Goal: Information Seeking & Learning: Learn about a topic

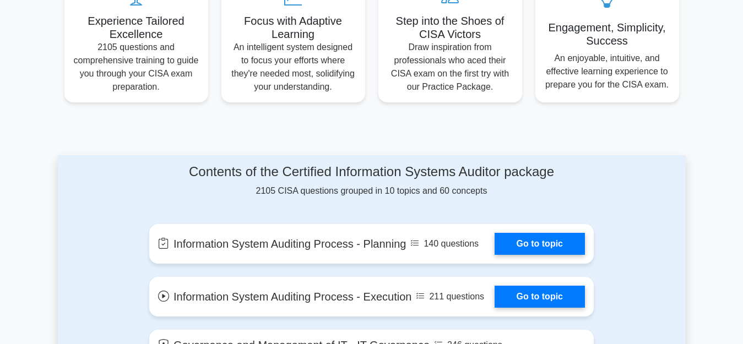
scroll to position [441, 0]
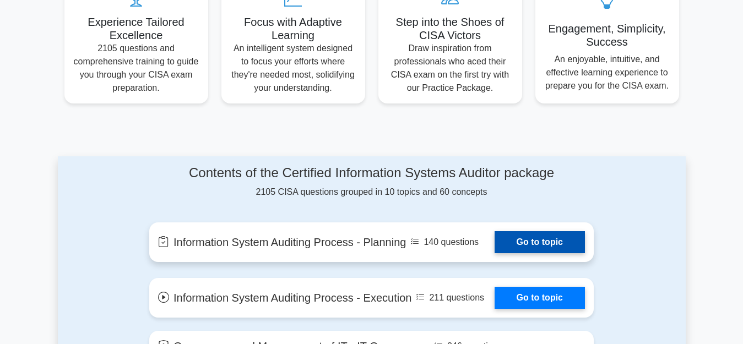
click at [537, 241] on link "Go to topic" at bounding box center [540, 242] width 90 height 22
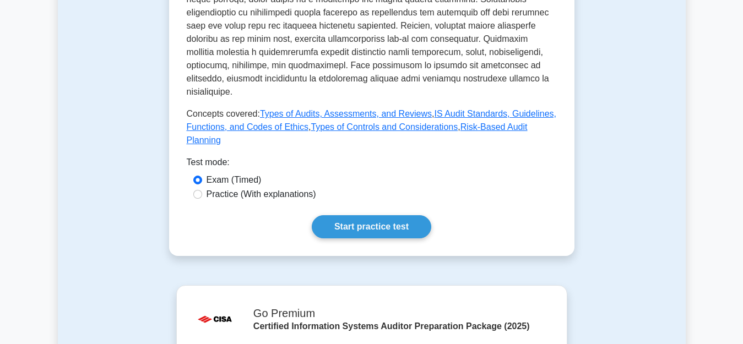
scroll to position [551, 0]
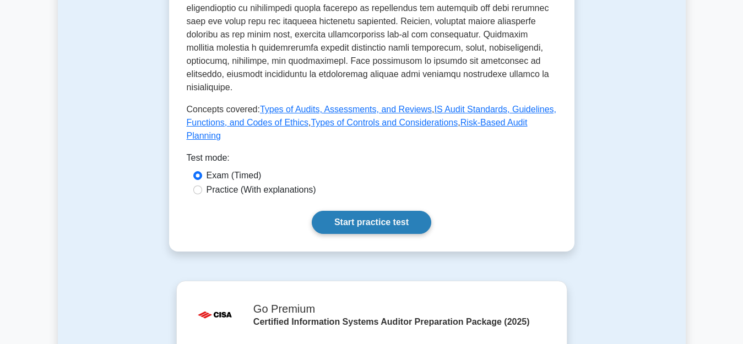
click at [376, 211] on link "Start practice test" at bounding box center [372, 222] width 120 height 23
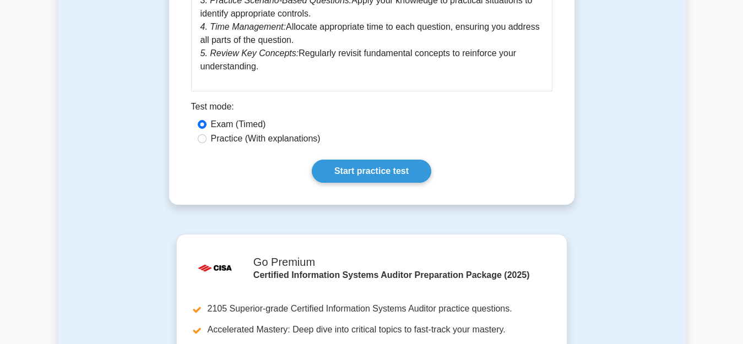
scroll to position [992, 0]
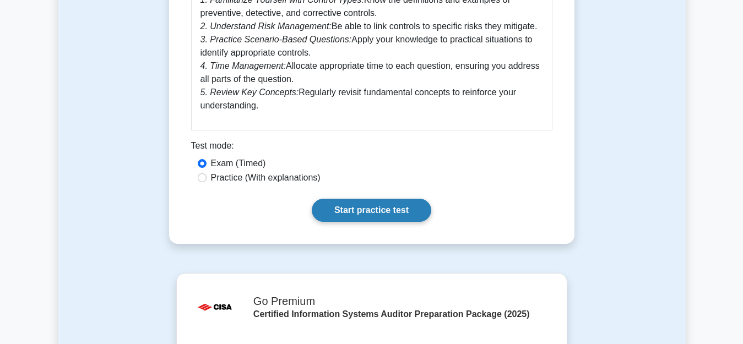
click at [364, 204] on link "Start practice test" at bounding box center [372, 210] width 120 height 23
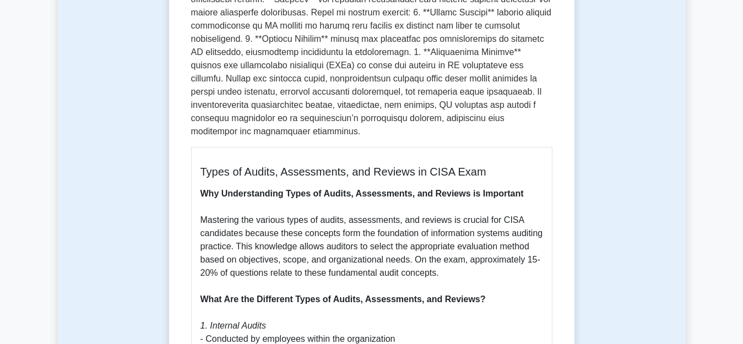
scroll to position [496, 0]
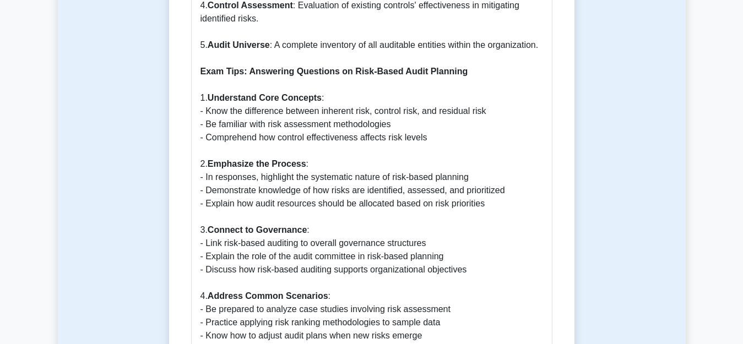
scroll to position [1322, 0]
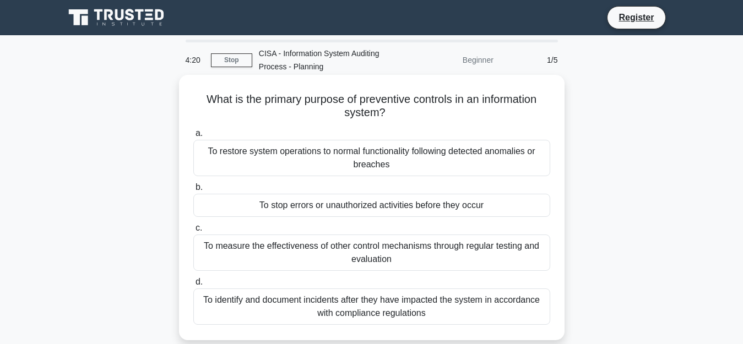
click at [360, 207] on div "To stop errors or unauthorized activities before they occur" at bounding box center [371, 205] width 357 height 23
click at [193, 191] on input "b. To stop errors or unauthorized activities before they occur" at bounding box center [193, 187] width 0 height 7
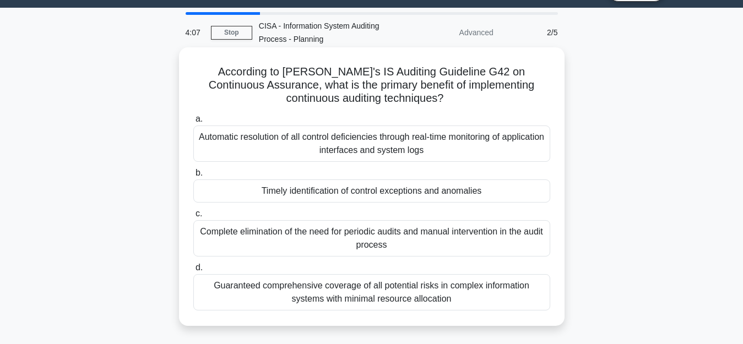
scroll to position [55, 0]
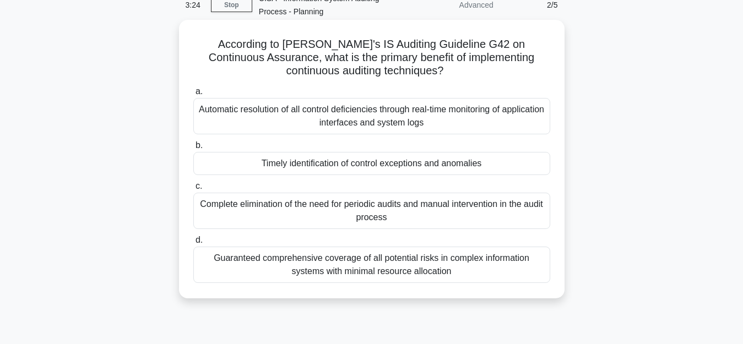
click at [350, 163] on div "Timely identification of control exceptions and anomalies" at bounding box center [371, 163] width 357 height 23
click at [193, 149] on input "b. Timely identification of control exceptions and anomalies" at bounding box center [193, 145] width 0 height 7
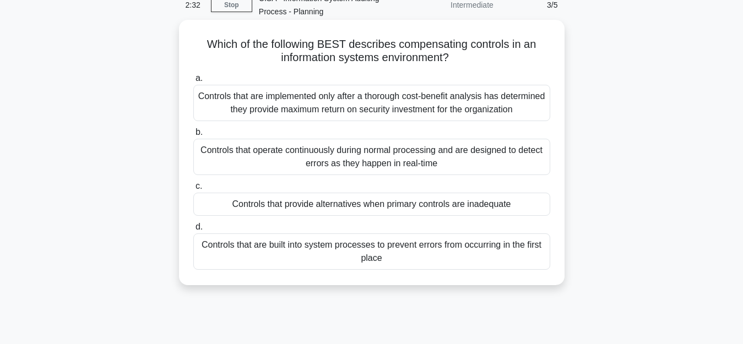
click at [376, 207] on div "Controls that provide alternatives when primary controls are inadequate" at bounding box center [371, 204] width 357 height 23
click at [193, 190] on input "c. Controls that provide alternatives when primary controls are inadequate" at bounding box center [193, 186] width 0 height 7
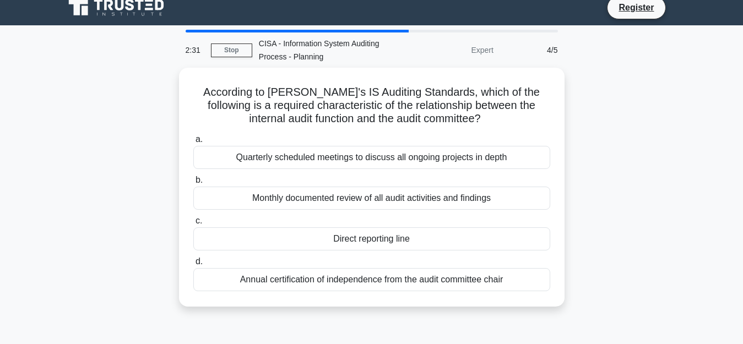
scroll to position [0, 0]
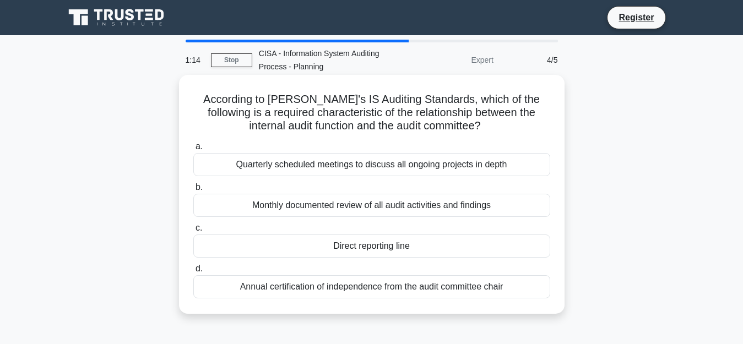
click at [375, 250] on div "Direct reporting line" at bounding box center [371, 246] width 357 height 23
click at [193, 232] on input "c. Direct reporting line" at bounding box center [193, 228] width 0 height 7
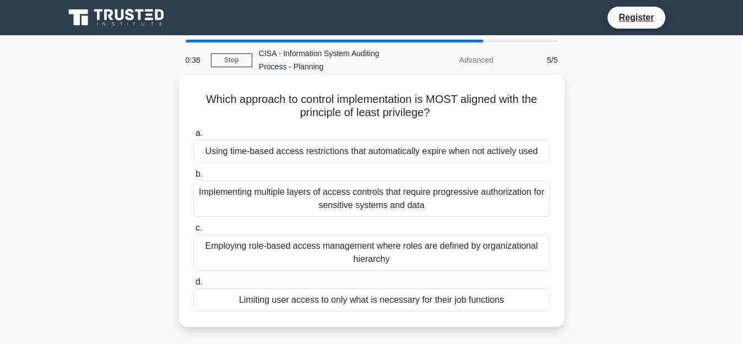
click at [317, 303] on div "Limiting user access to only what is necessary for their job functions" at bounding box center [371, 300] width 357 height 23
click at [193, 286] on input "d. Limiting user access to only what is necessary for their job functions" at bounding box center [193, 282] width 0 height 7
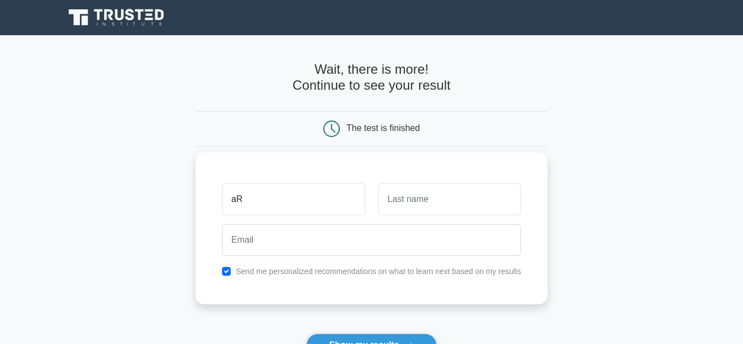
type input "a"
type input "ARVIND"
click at [408, 204] on input "text" at bounding box center [450, 199] width 143 height 32
type input "."
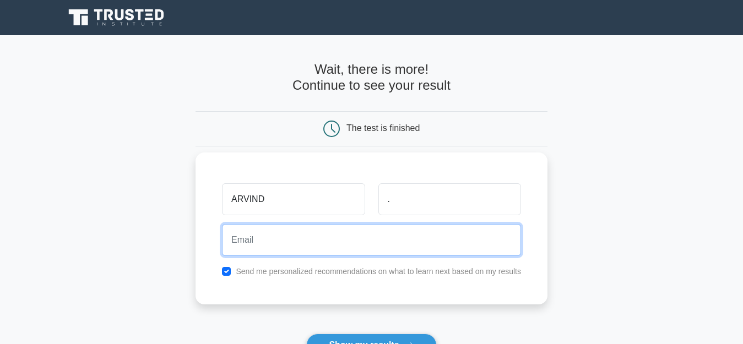
click at [274, 245] on input "email" at bounding box center [371, 240] width 299 height 32
type input "[EMAIL_ADDRESS][DOMAIN_NAME]"
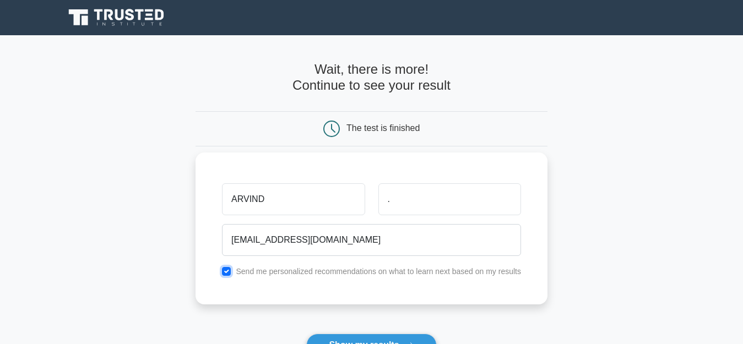
click at [228, 274] on input "checkbox" at bounding box center [226, 271] width 9 height 9
checkbox input "false"
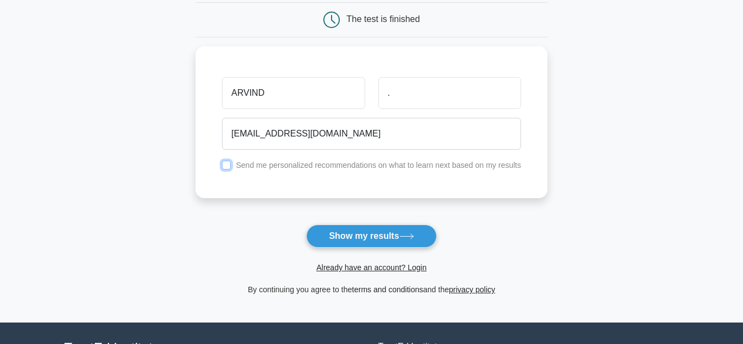
scroll to position [110, 0]
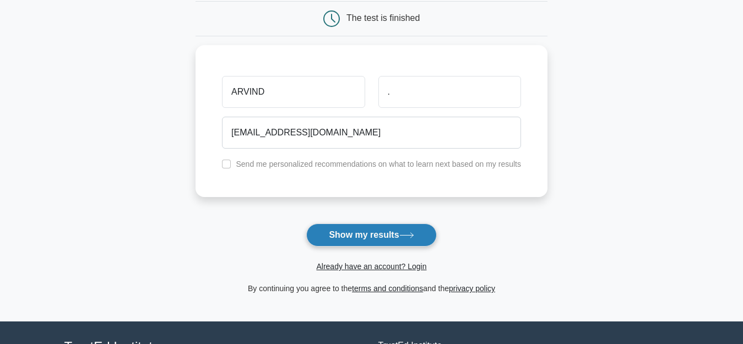
click at [372, 237] on button "Show my results" at bounding box center [371, 235] width 130 height 23
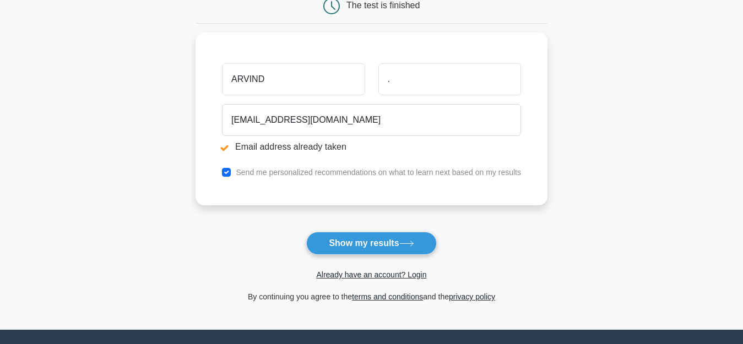
scroll to position [165, 0]
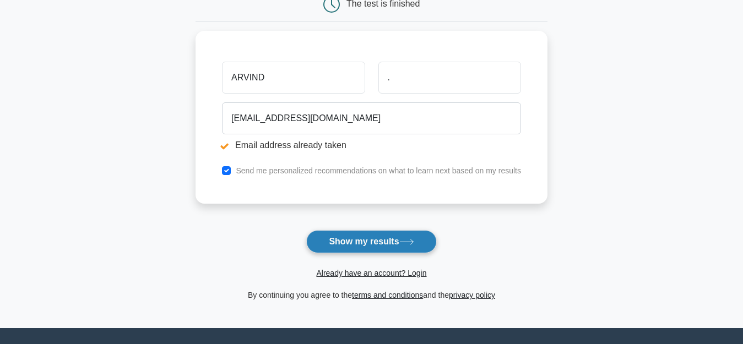
click at [363, 245] on button "Show my results" at bounding box center [371, 241] width 130 height 23
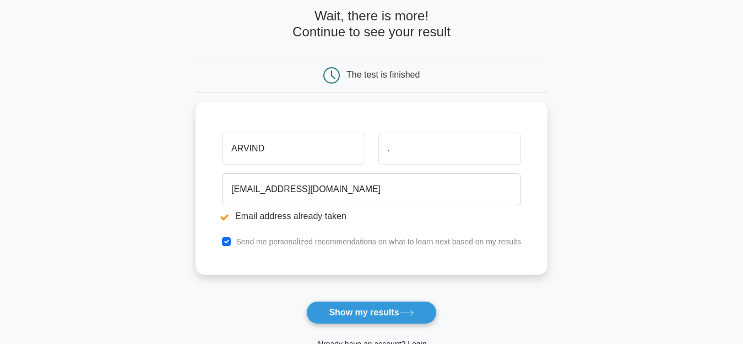
scroll to position [110, 0]
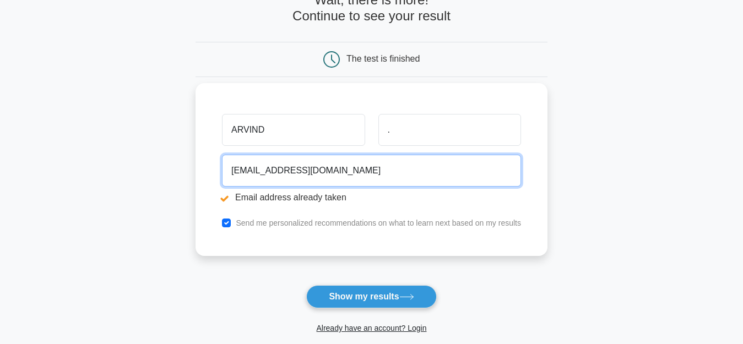
click at [241, 170] on input "Arvind3675@gmail.com" at bounding box center [371, 171] width 299 height 32
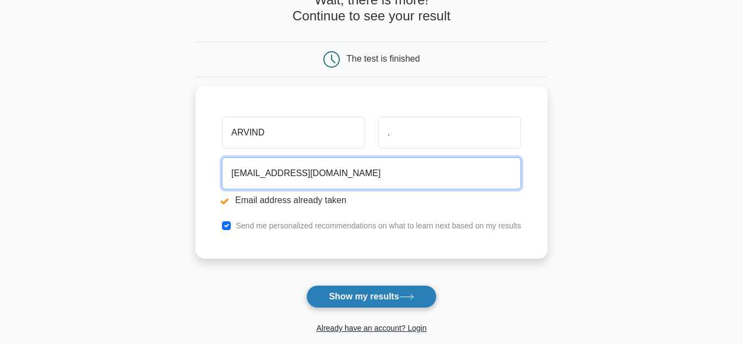
type input "Avi66929@gmail.com"
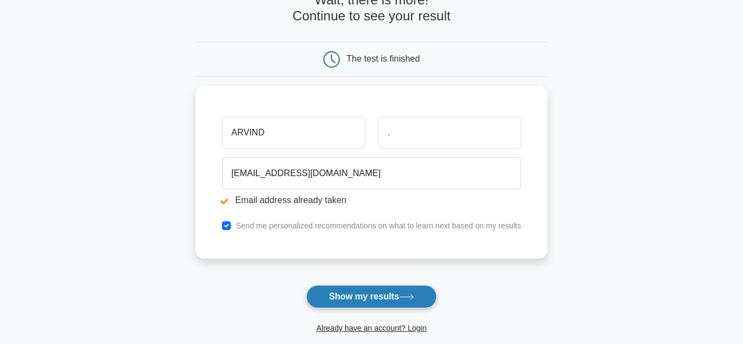
click at [376, 298] on button "Show my results" at bounding box center [371, 296] width 130 height 23
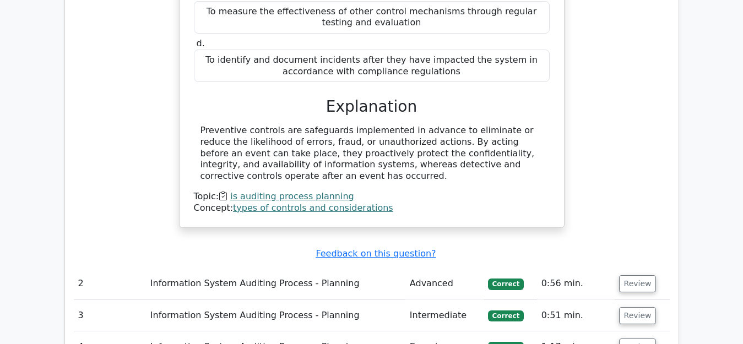
scroll to position [1157, 0]
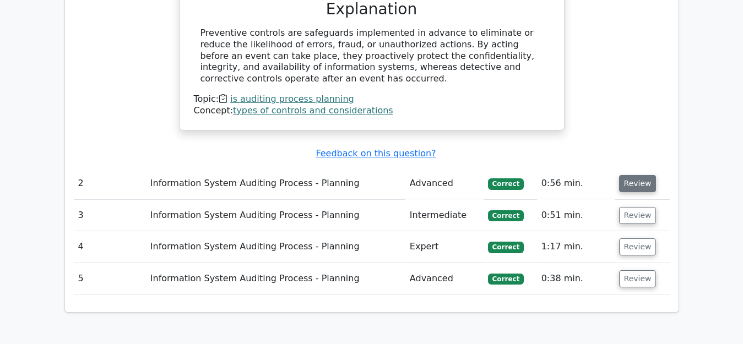
click at [634, 175] on button "Review" at bounding box center [637, 183] width 37 height 17
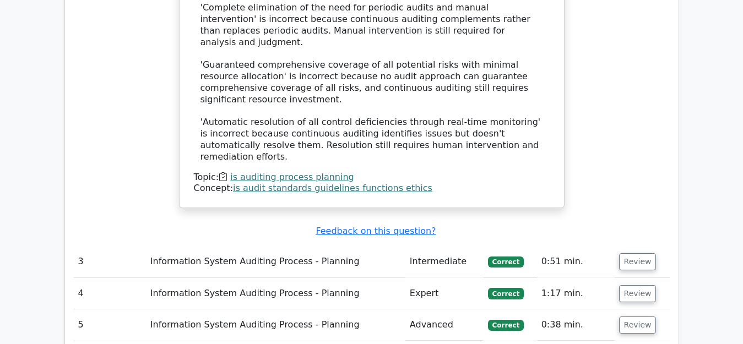
scroll to position [1763, 0]
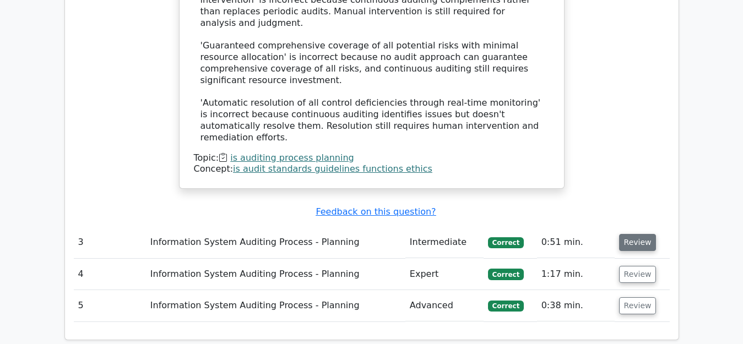
click at [623, 234] on button "Review" at bounding box center [637, 242] width 37 height 17
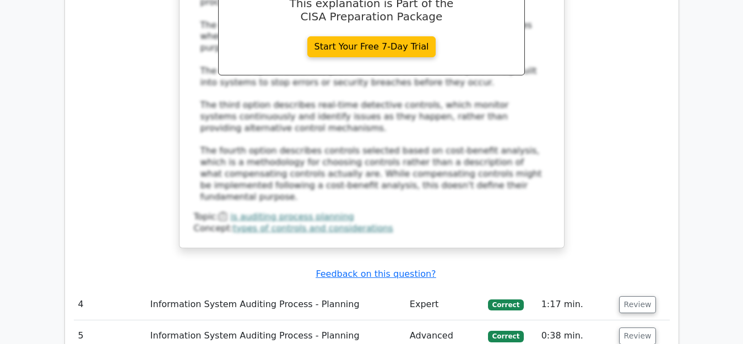
scroll to position [2369, 0]
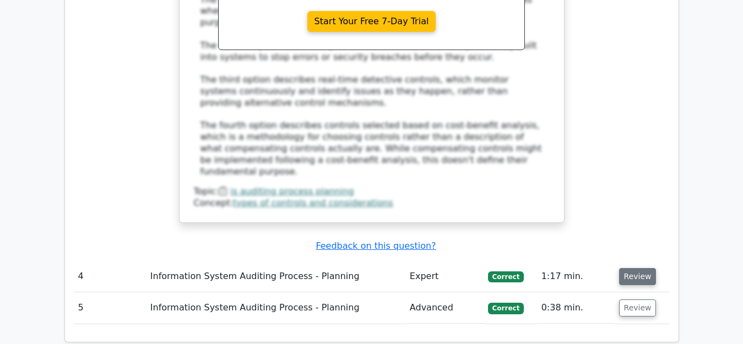
click at [642, 268] on button "Review" at bounding box center [637, 276] width 37 height 17
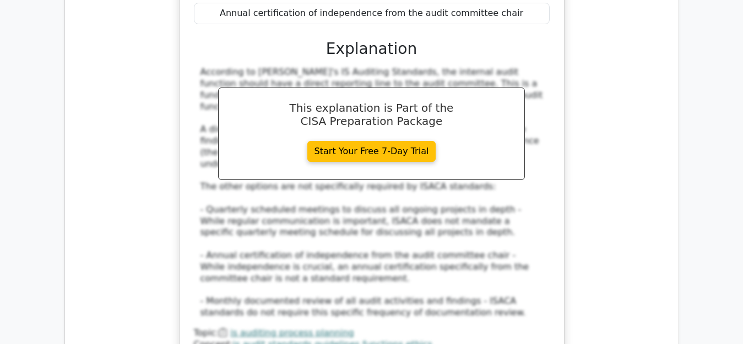
scroll to position [2865, 0]
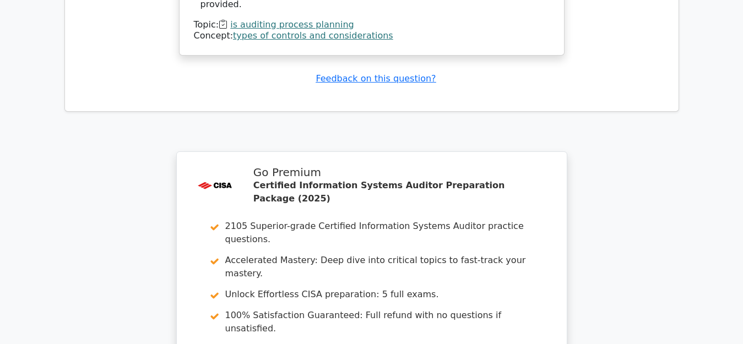
scroll to position [3950, 0]
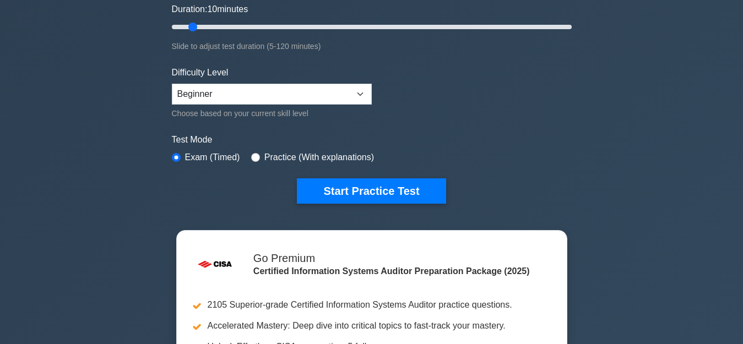
scroll to position [220, 0]
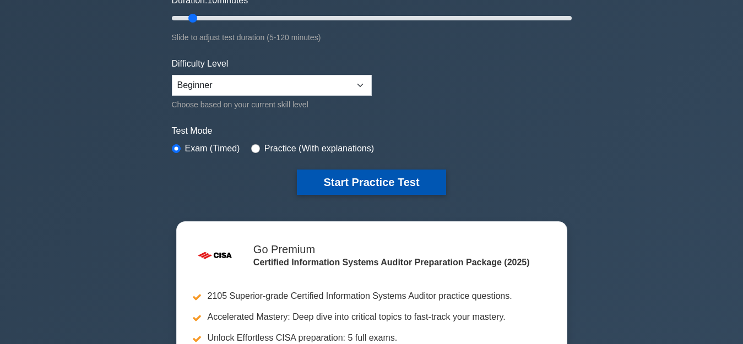
click at [378, 182] on button "Start Practice Test" at bounding box center [371, 182] width 149 height 25
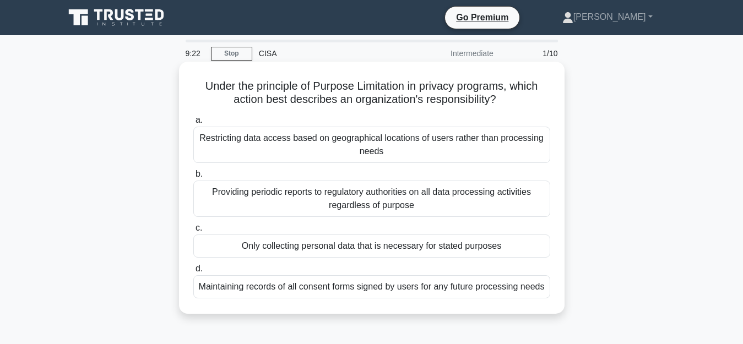
click at [341, 293] on div "Maintaining records of all consent forms signed by users for any future process…" at bounding box center [371, 287] width 357 height 23
click at [193, 273] on input "d. Maintaining records of all consent forms signed by users for any future proc…" at bounding box center [193, 269] width 0 height 7
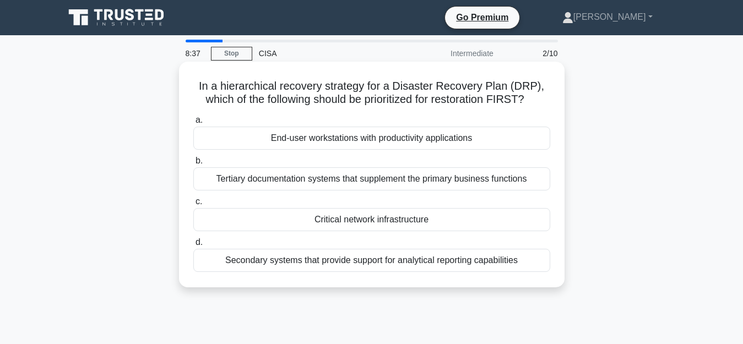
click at [402, 220] on div "Critical network infrastructure" at bounding box center [371, 219] width 357 height 23
click at [193, 206] on input "c. Critical network infrastructure" at bounding box center [193, 201] width 0 height 7
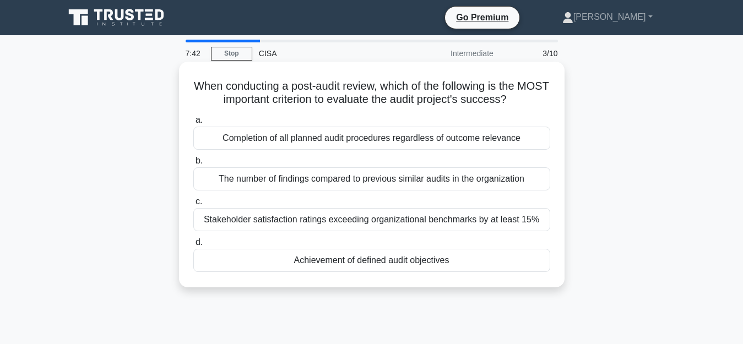
click at [365, 139] on div "Completion of all planned audit procedures regardless of outcome relevance" at bounding box center [371, 138] width 357 height 23
click at [193, 124] on input "a. Completion of all planned audit procedures regardless of outcome relevance" at bounding box center [193, 120] width 0 height 7
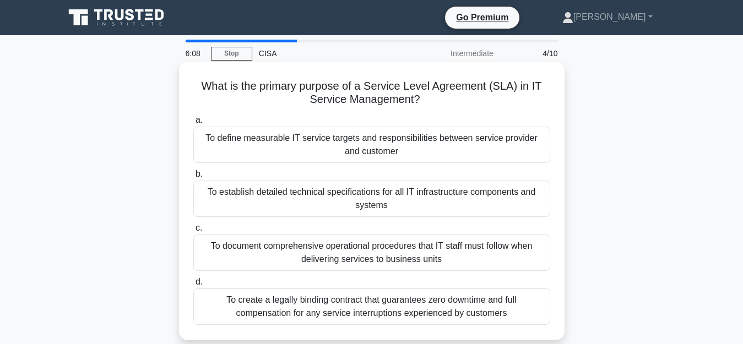
click at [353, 154] on div "To define measurable IT service targets and responsibilities between service pr…" at bounding box center [371, 145] width 357 height 36
click at [193, 124] on input "a. To define measurable IT service targets and responsibilities between service…" at bounding box center [193, 120] width 0 height 7
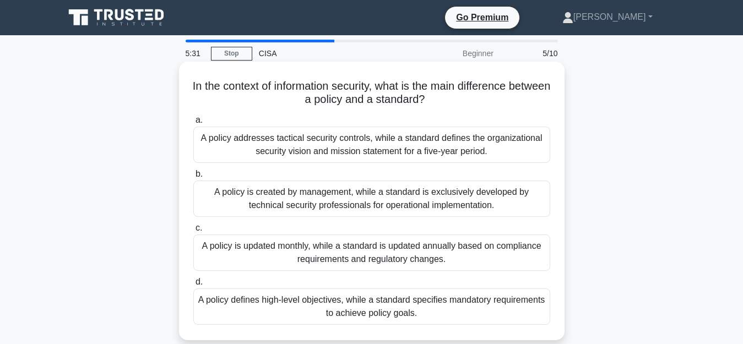
click at [356, 312] on div "A policy defines high-level objectives, while a standard specifies mandatory re…" at bounding box center [371, 307] width 357 height 36
click at [193, 286] on input "d. A policy defines high-level objectives, while a standard specifies mandatory…" at bounding box center [193, 282] width 0 height 7
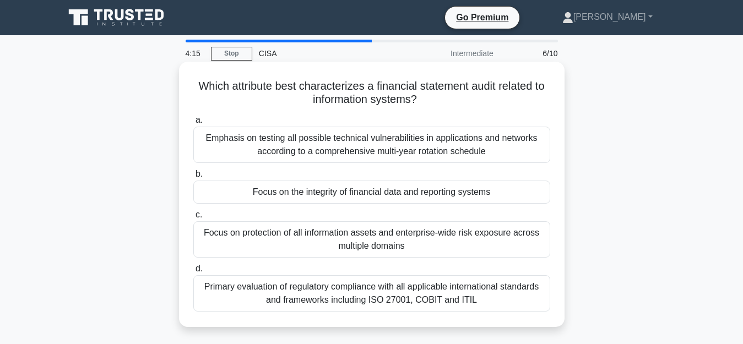
click at [322, 196] on div "Focus on the integrity of financial data and reporting systems" at bounding box center [371, 192] width 357 height 23
click at [193, 178] on input "b. Focus on the integrity of financial data and reporting systems" at bounding box center [193, 174] width 0 height 7
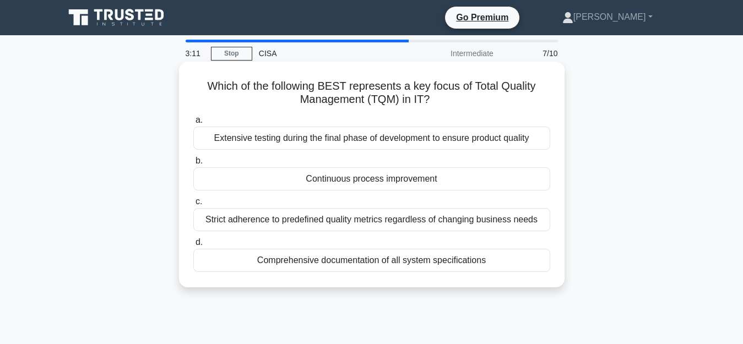
click at [363, 182] on div "Continuous process improvement" at bounding box center [371, 179] width 357 height 23
click at [193, 165] on input "b. Continuous process improvement" at bounding box center [193, 161] width 0 height 7
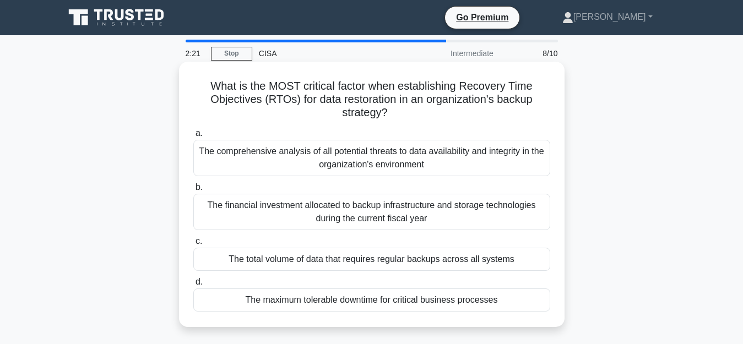
click at [358, 304] on div "The maximum tolerable downtime for critical business processes" at bounding box center [371, 300] width 357 height 23
click at [193, 286] on input "d. The maximum tolerable downtime for critical business processes" at bounding box center [193, 282] width 0 height 7
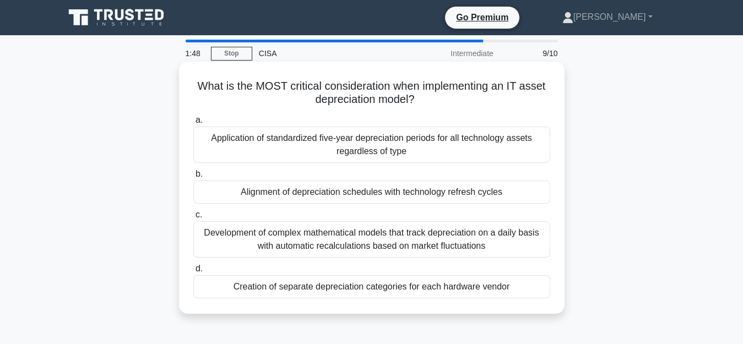
click at [363, 193] on div "Alignment of depreciation schedules with technology refresh cycles" at bounding box center [371, 192] width 357 height 23
click at [193, 178] on input "b. Alignment of depreciation schedules with technology refresh cycles" at bounding box center [193, 174] width 0 height 7
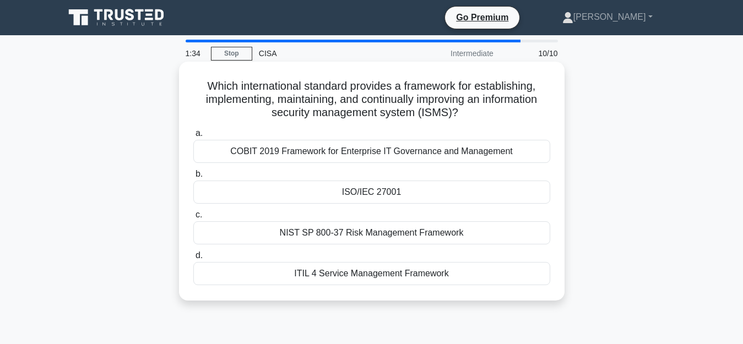
click at [364, 194] on div "ISO/IEC 27001" at bounding box center [371, 192] width 357 height 23
click at [193, 178] on input "b. ISO/IEC 27001" at bounding box center [193, 174] width 0 height 7
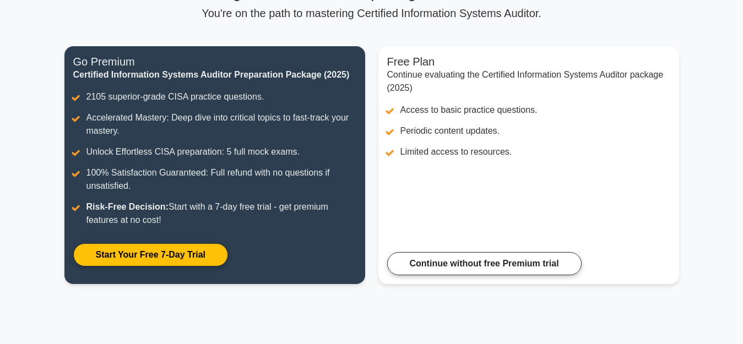
scroll to position [233, 0]
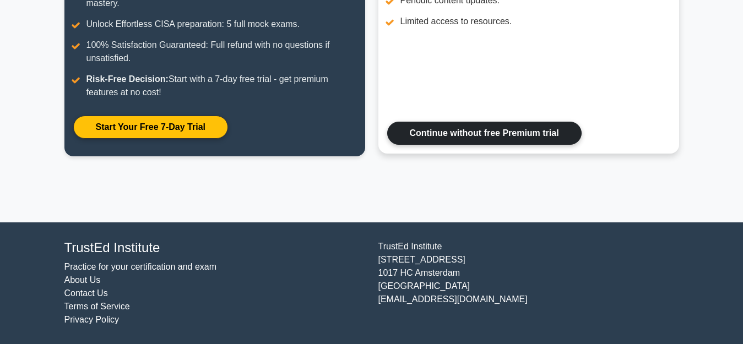
click at [474, 134] on link "Continue without free Premium trial" at bounding box center [484, 133] width 195 height 23
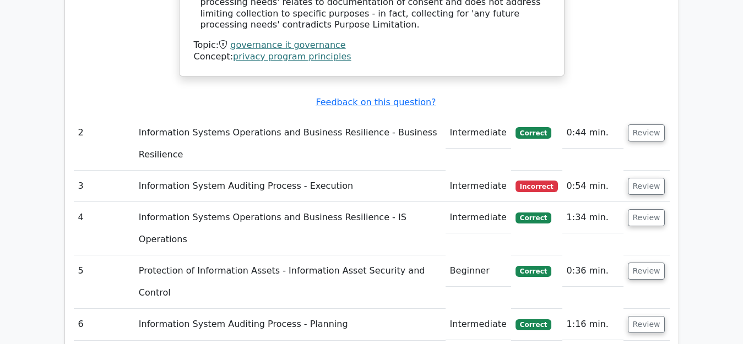
scroll to position [1543, 0]
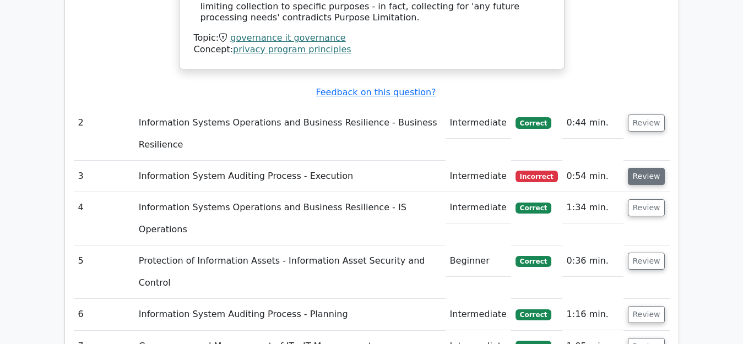
click at [645, 168] on button "Review" at bounding box center [646, 176] width 37 height 17
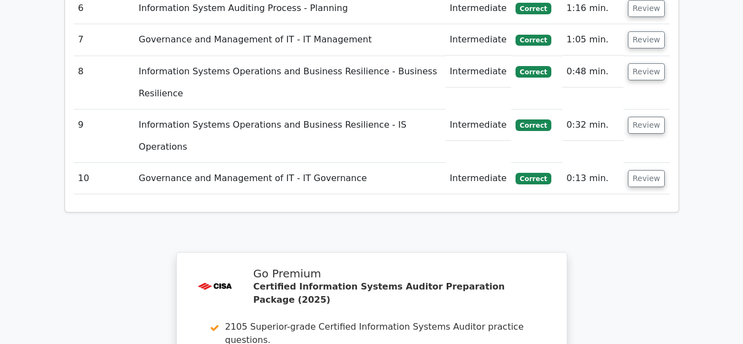
scroll to position [2605, 0]
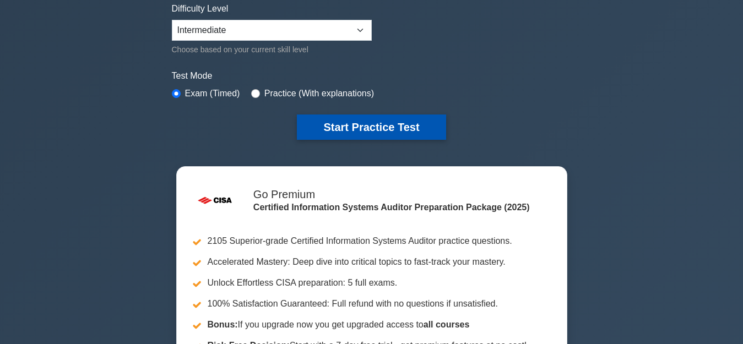
click at [382, 127] on button "Start Practice Test" at bounding box center [371, 127] width 149 height 25
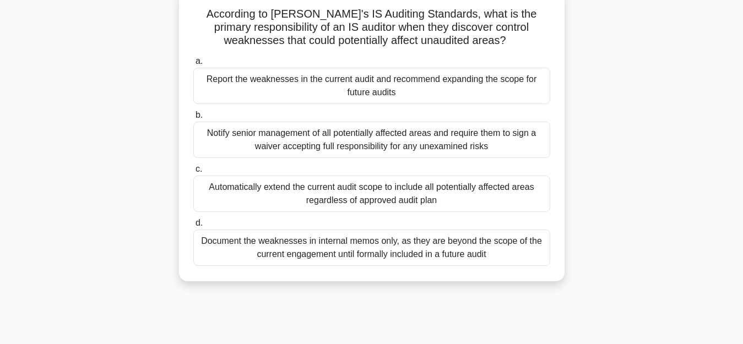
scroll to position [55, 0]
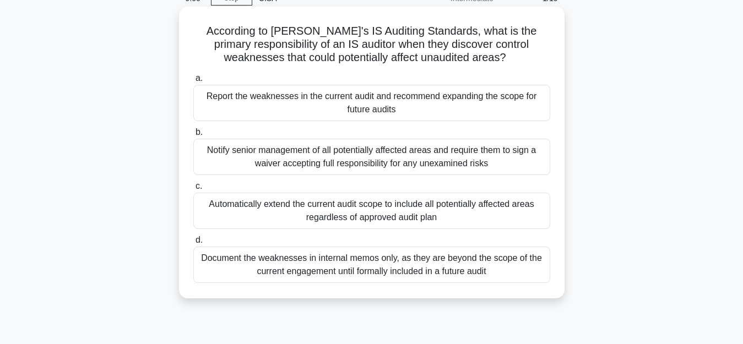
click at [347, 107] on div "Report the weaknesses in the current audit and recommend expanding the scope fo…" at bounding box center [371, 103] width 357 height 36
click at [193, 82] on input "a. Report the weaknesses in the current audit and recommend expanding the scope…" at bounding box center [193, 78] width 0 height 7
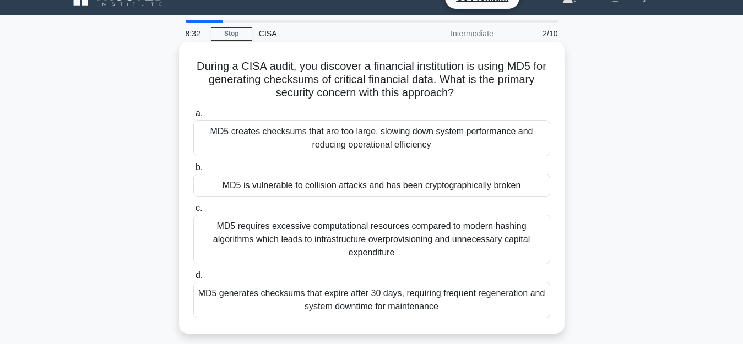
scroll to position [0, 0]
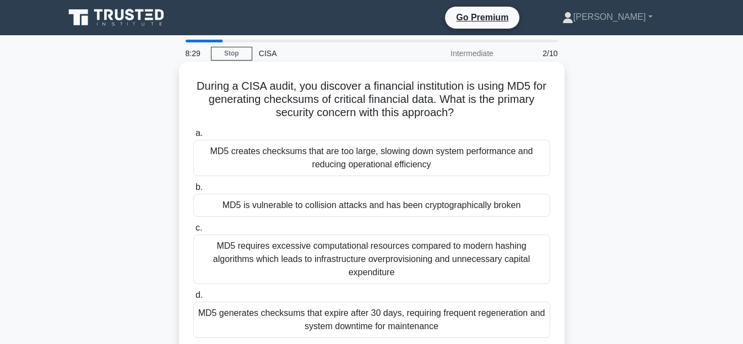
click at [358, 153] on div "MD5 creates checksums that are too large, slowing down system performance and r…" at bounding box center [371, 158] width 357 height 36
click at [193, 137] on input "a. MD5 creates checksums that are too large, slowing down system performance an…" at bounding box center [193, 133] width 0 height 7
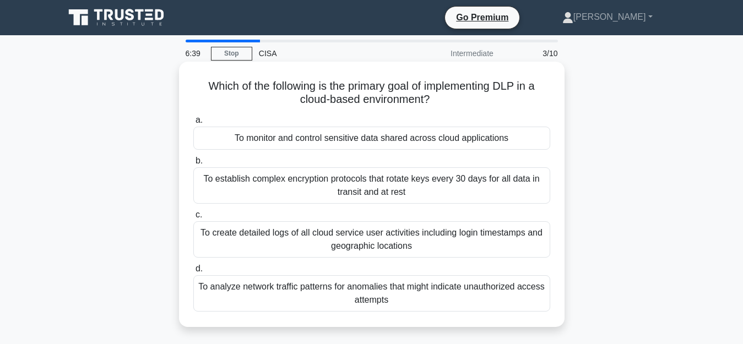
click at [382, 141] on div "To monitor and control sensitive data shared across cloud applications" at bounding box center [371, 138] width 357 height 23
click at [193, 124] on input "a. To monitor and control sensitive data shared across cloud applications" at bounding box center [193, 120] width 0 height 7
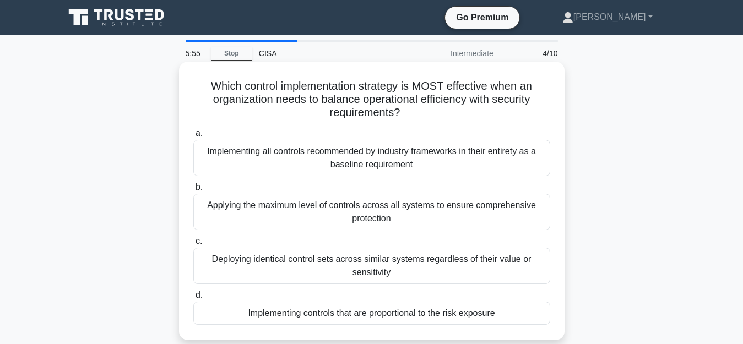
click at [250, 119] on h5 "Which control implementation strategy is MOST effective when an organization ne…" at bounding box center [371, 99] width 359 height 41
click at [249, 112] on h5 "Which control implementation strategy is MOST effective when an organization ne…" at bounding box center [371, 99] width 359 height 41
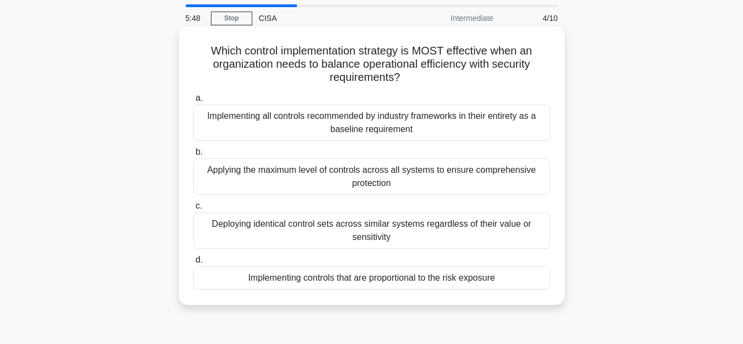
scroll to position [55, 0]
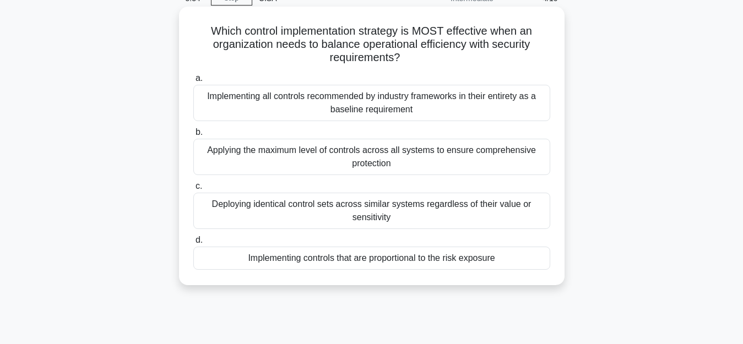
click at [376, 262] on div "Implementing controls that are proportional to the risk exposure" at bounding box center [371, 258] width 357 height 23
click at [193, 244] on input "d. Implementing controls that are proportional to the risk exposure" at bounding box center [193, 240] width 0 height 7
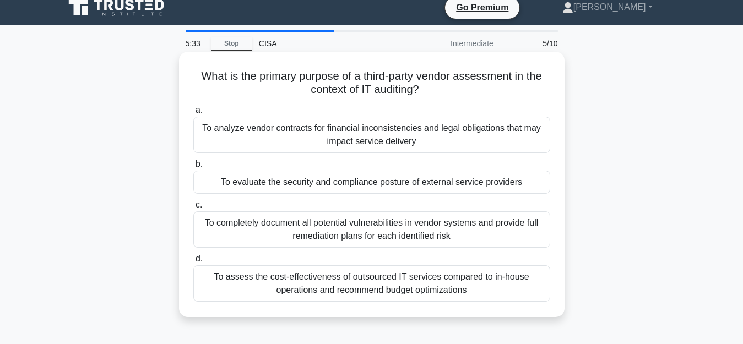
scroll to position [0, 0]
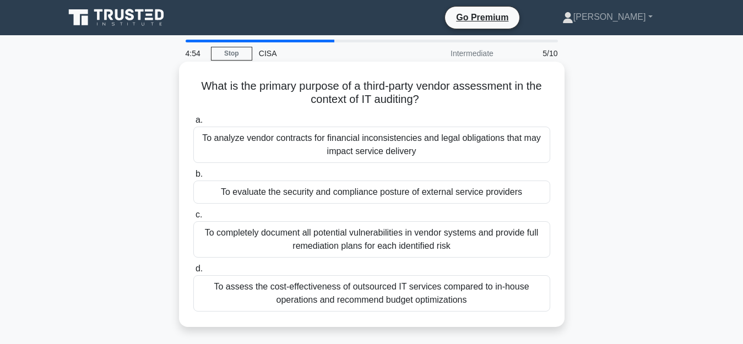
click at [350, 196] on div "To evaluate the security and compliance posture of external service providers" at bounding box center [371, 192] width 357 height 23
click at [193, 178] on input "b. To evaluate the security and compliance posture of external service providers" at bounding box center [193, 174] width 0 height 7
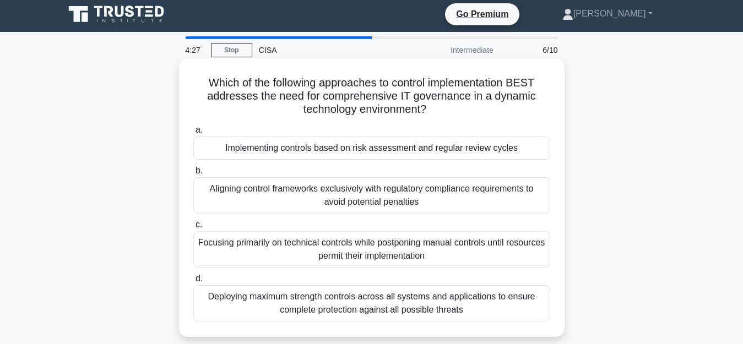
scroll to position [55, 0]
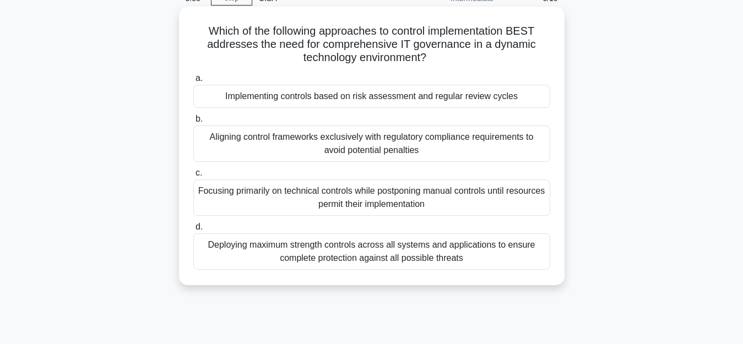
click at [361, 257] on div "Deploying maximum strength controls across all systems and applications to ensu…" at bounding box center [371, 252] width 357 height 36
click at [193, 231] on input "d. Deploying maximum strength controls across all systems and applications to e…" at bounding box center [193, 227] width 0 height 7
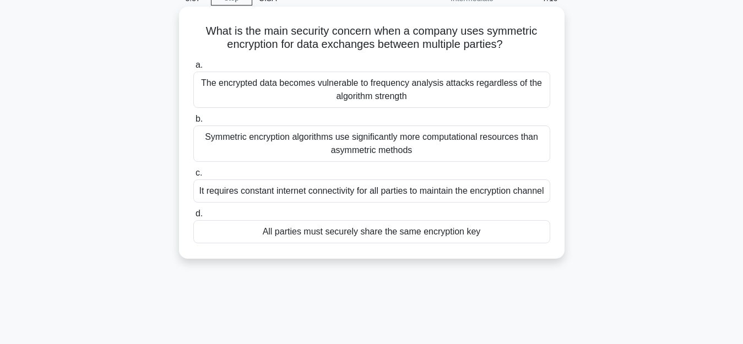
scroll to position [0, 0]
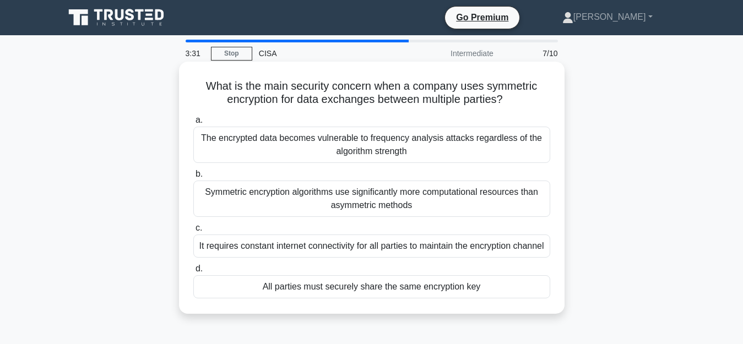
click at [372, 299] on div "All parties must securely share the same encryption key" at bounding box center [371, 287] width 357 height 23
click at [193, 273] on input "d. All parties must securely share the same encryption key" at bounding box center [193, 269] width 0 height 7
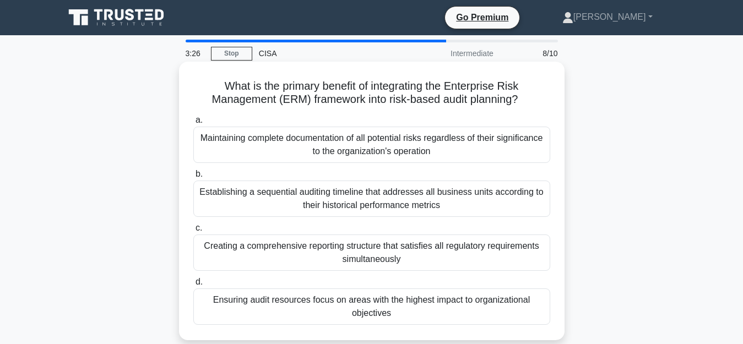
click at [322, 256] on div "Creating a comprehensive reporting structure that satisfies all regulatory requ…" at bounding box center [371, 253] width 357 height 36
click at [193, 232] on input "c. Creating a comprehensive reporting structure that satisfies all regulatory r…" at bounding box center [193, 228] width 0 height 7
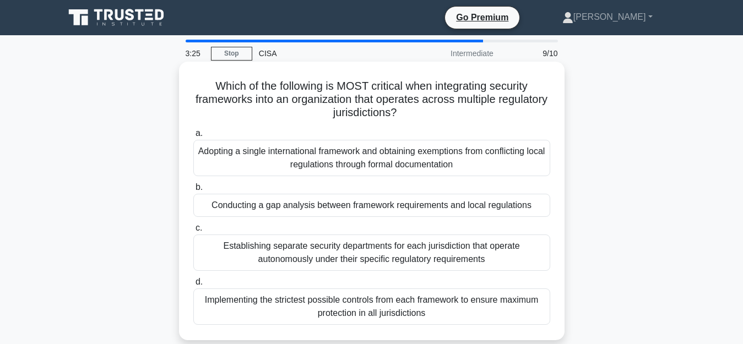
click at [314, 263] on div "Establishing separate security departments for each jurisdiction that operate a…" at bounding box center [371, 253] width 357 height 36
click at [193, 232] on input "c. Establishing separate security departments for each jurisdiction that operat…" at bounding box center [193, 228] width 0 height 7
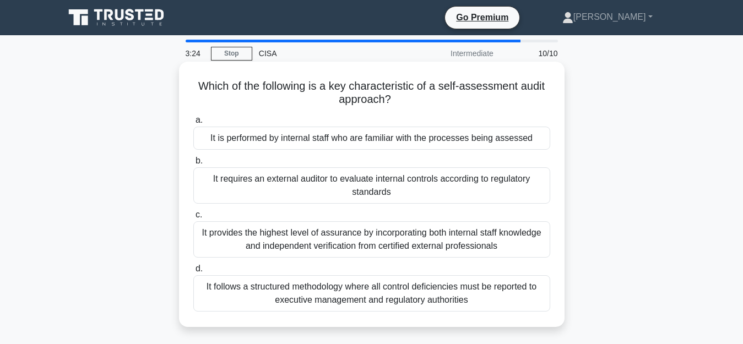
click at [316, 244] on div "It provides the highest level of assurance by incorporating both internal staff…" at bounding box center [371, 240] width 357 height 36
click at [193, 219] on input "c. It provides the highest level of assurance by incorporating both internal st…" at bounding box center [193, 215] width 0 height 7
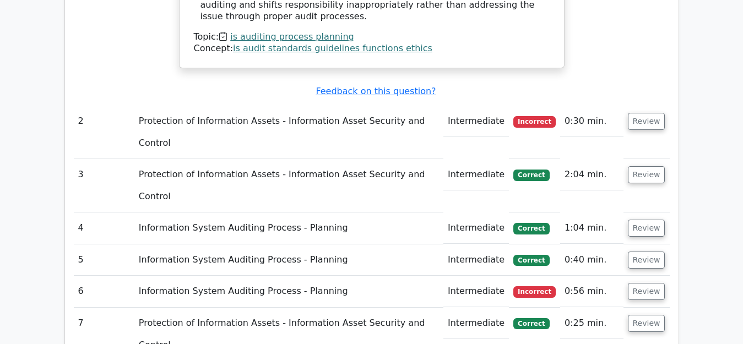
scroll to position [1543, 0]
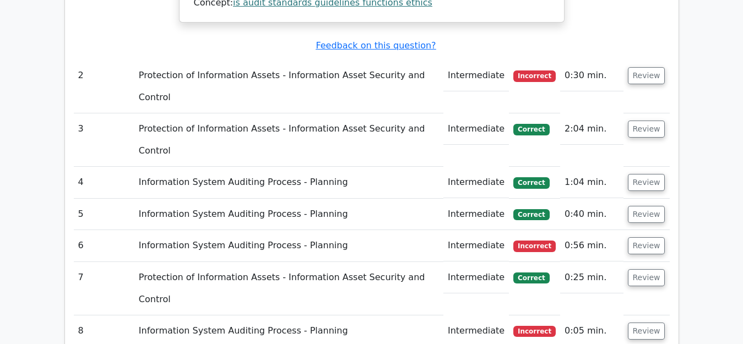
click at [534, 241] on span "Incorrect" at bounding box center [535, 246] width 42 height 11
click at [652, 237] on button "Review" at bounding box center [646, 245] width 37 height 17
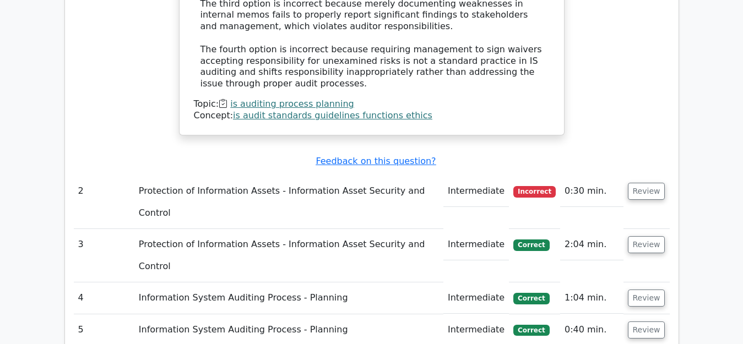
scroll to position [1267, 0]
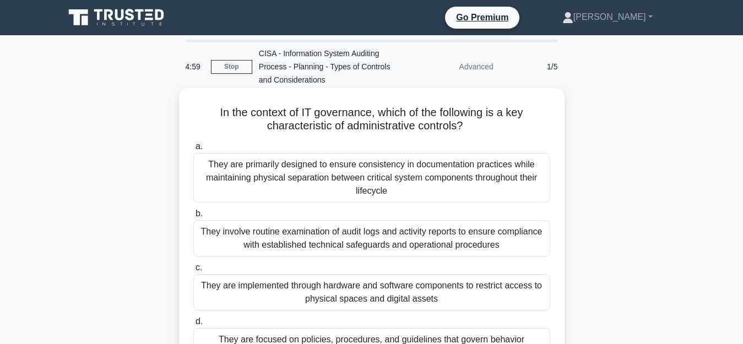
scroll to position [55, 0]
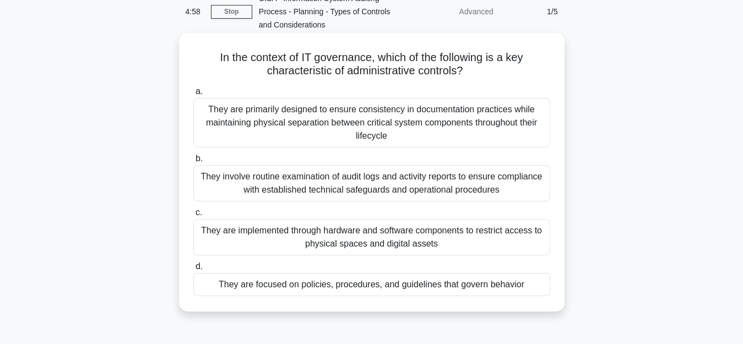
click at [353, 120] on div "They are primarily designed to ensure consistency in documentation practices wh…" at bounding box center [371, 123] width 357 height 50
click at [193, 95] on input "a. They are primarily designed to ensure consistency in documentation practices…" at bounding box center [193, 91] width 0 height 7
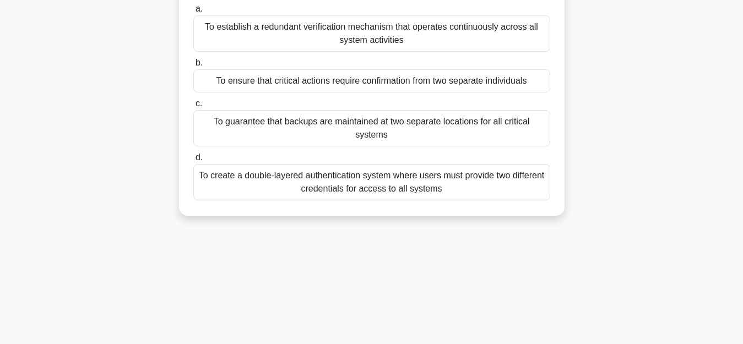
scroll to position [165, 0]
